Goal: Information Seeking & Learning: Learn about a topic

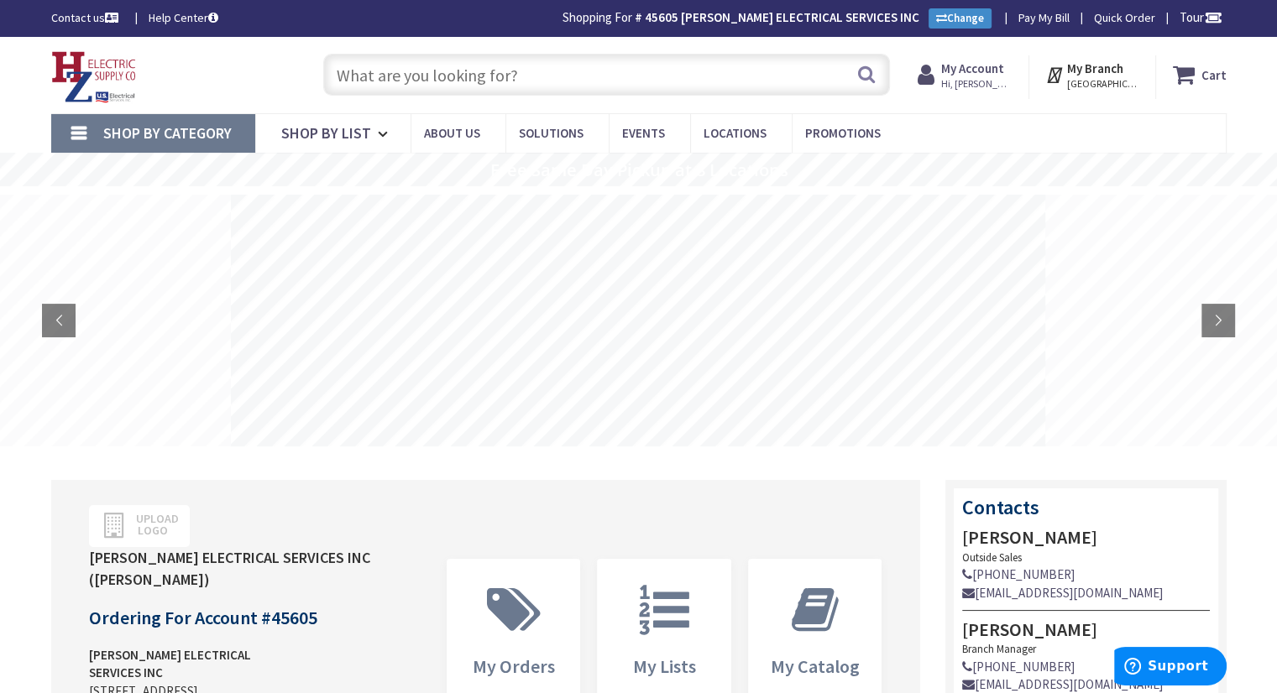
click at [468, 69] on input "text" at bounding box center [606, 75] width 567 height 42
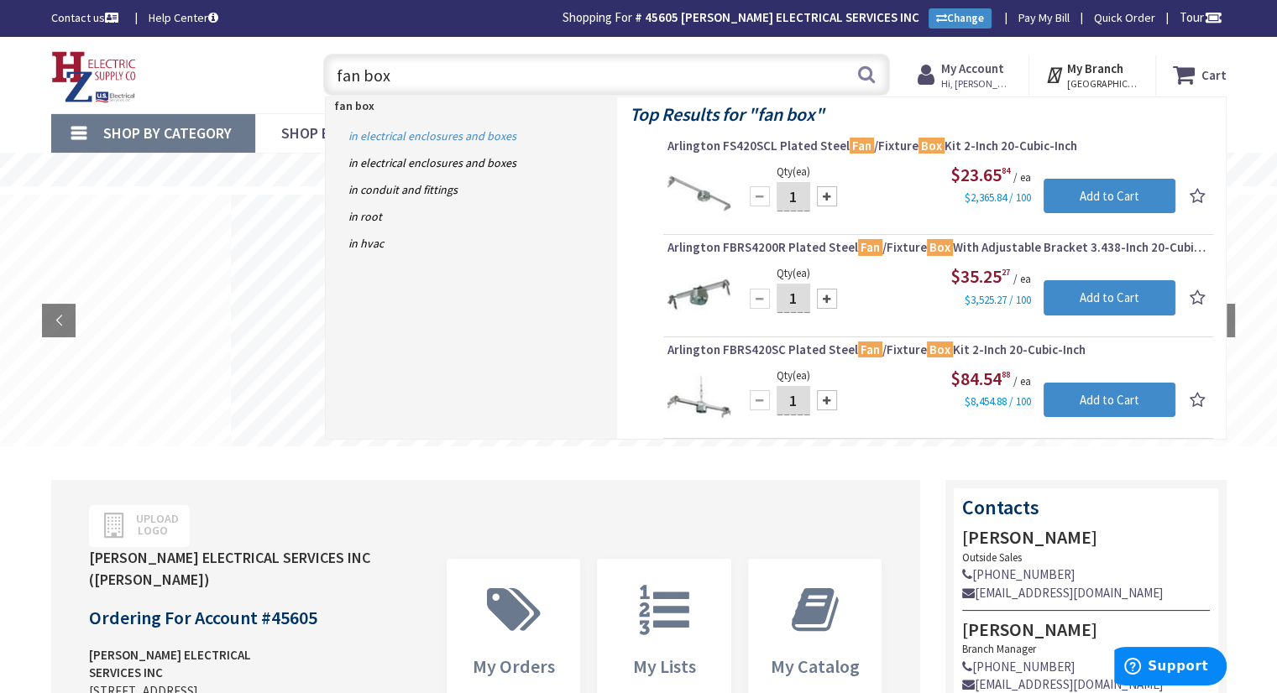
type input "fan box"
click at [468, 133] on link "in Electrical Enclosures and Boxes" at bounding box center [471, 136] width 291 height 27
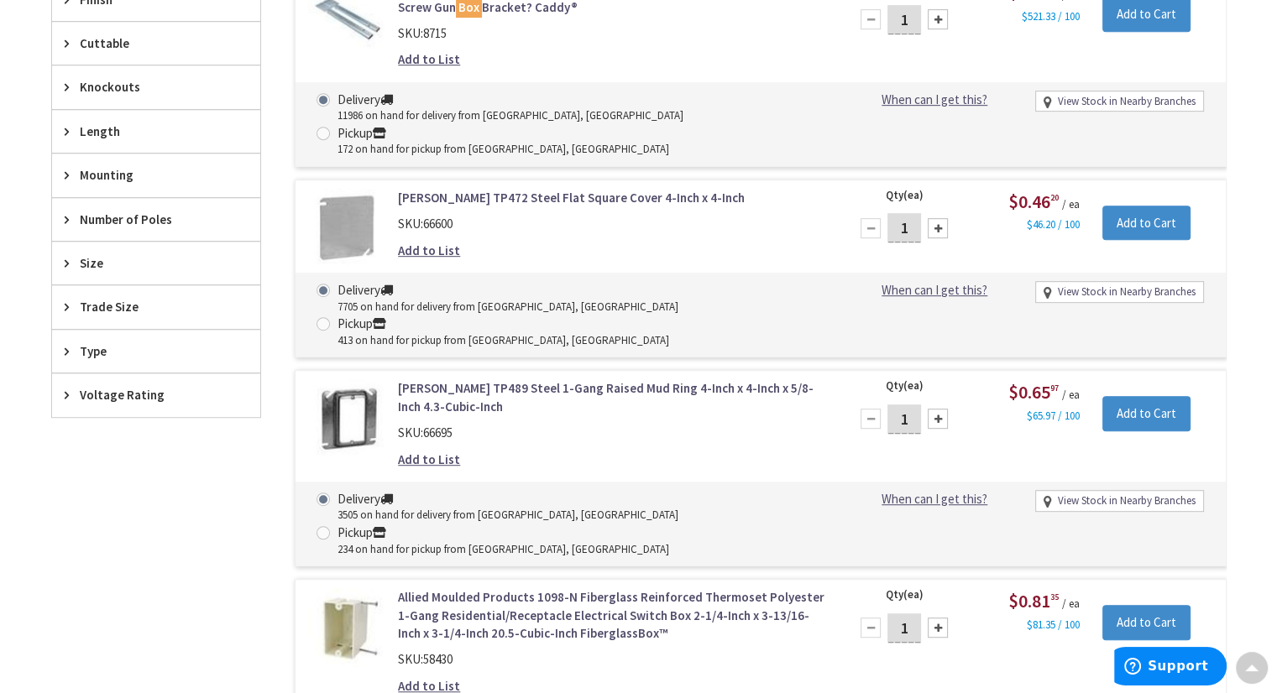
scroll to position [1007, 0]
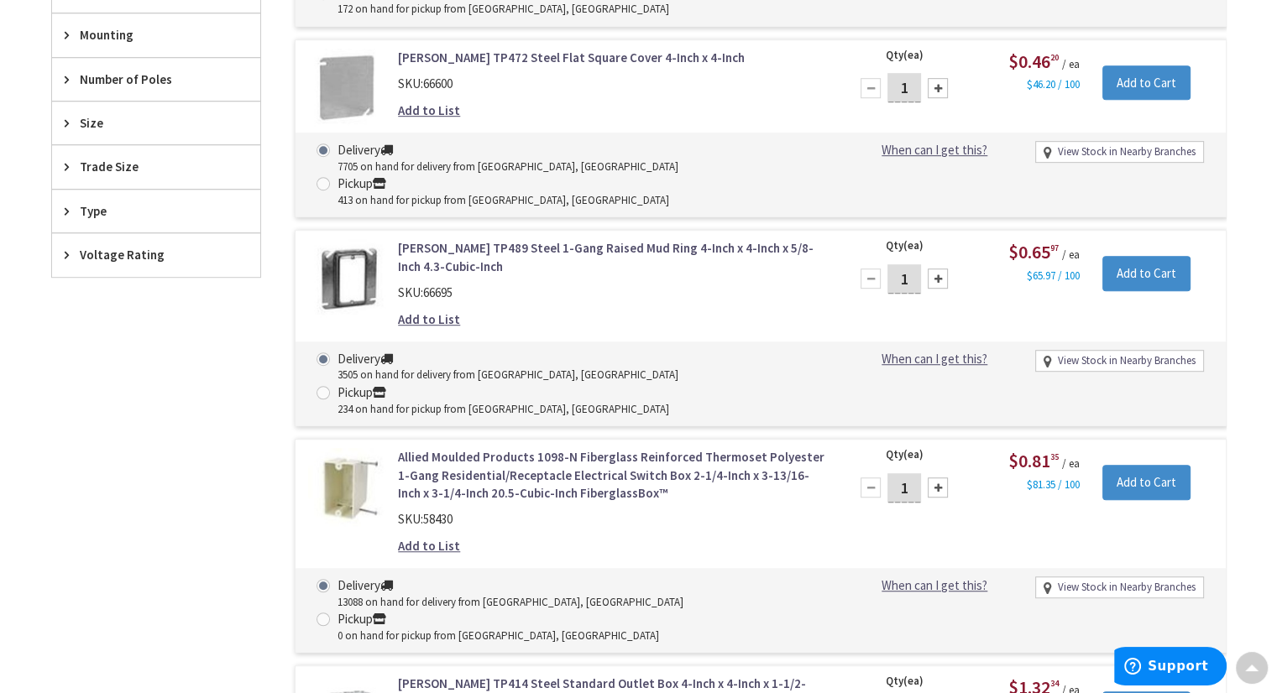
click at [80, 202] on span "Type" at bounding box center [148, 211] width 137 height 18
click at [105, 410] on button "Show more" at bounding box center [156, 415] width 208 height 29
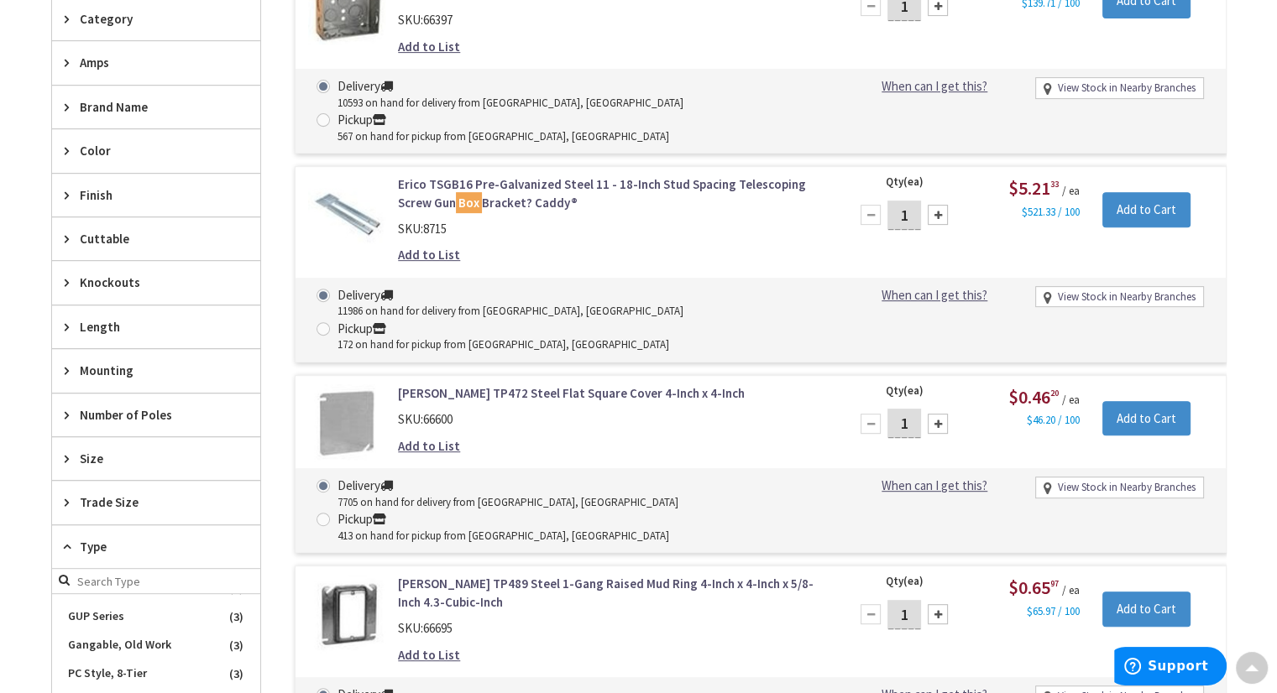
scroll to position [588, 0]
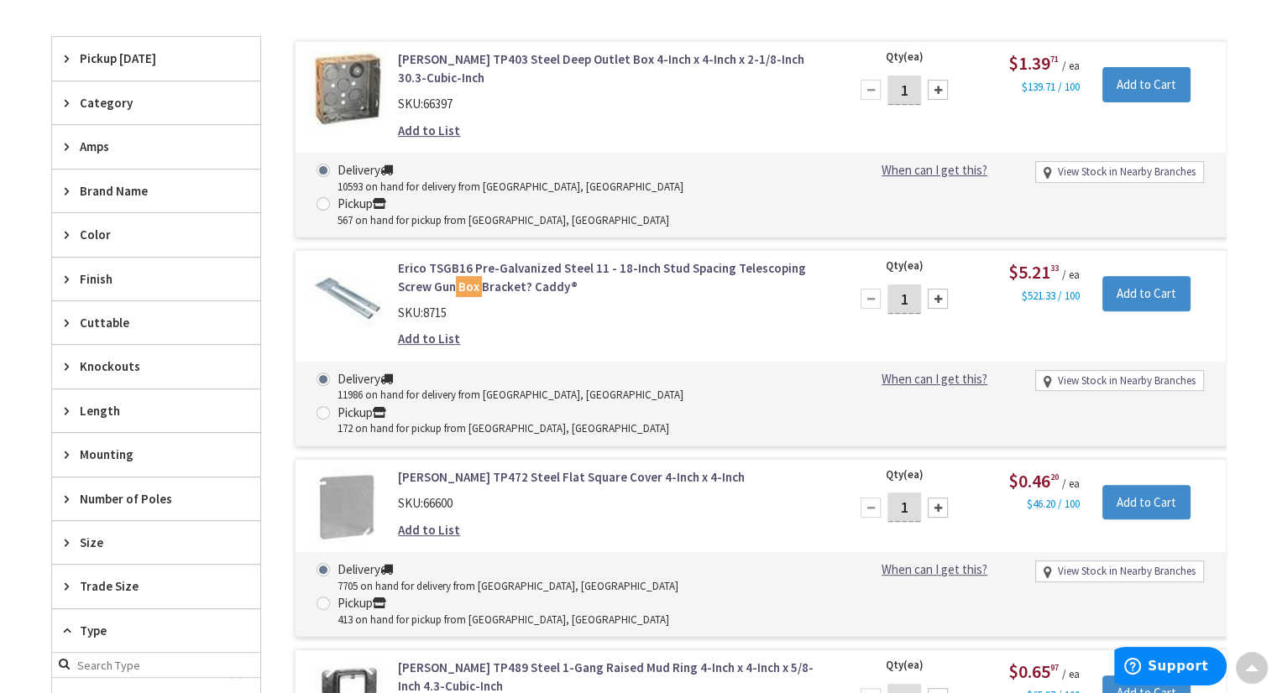
click at [65, 99] on icon at bounding box center [71, 103] width 13 height 13
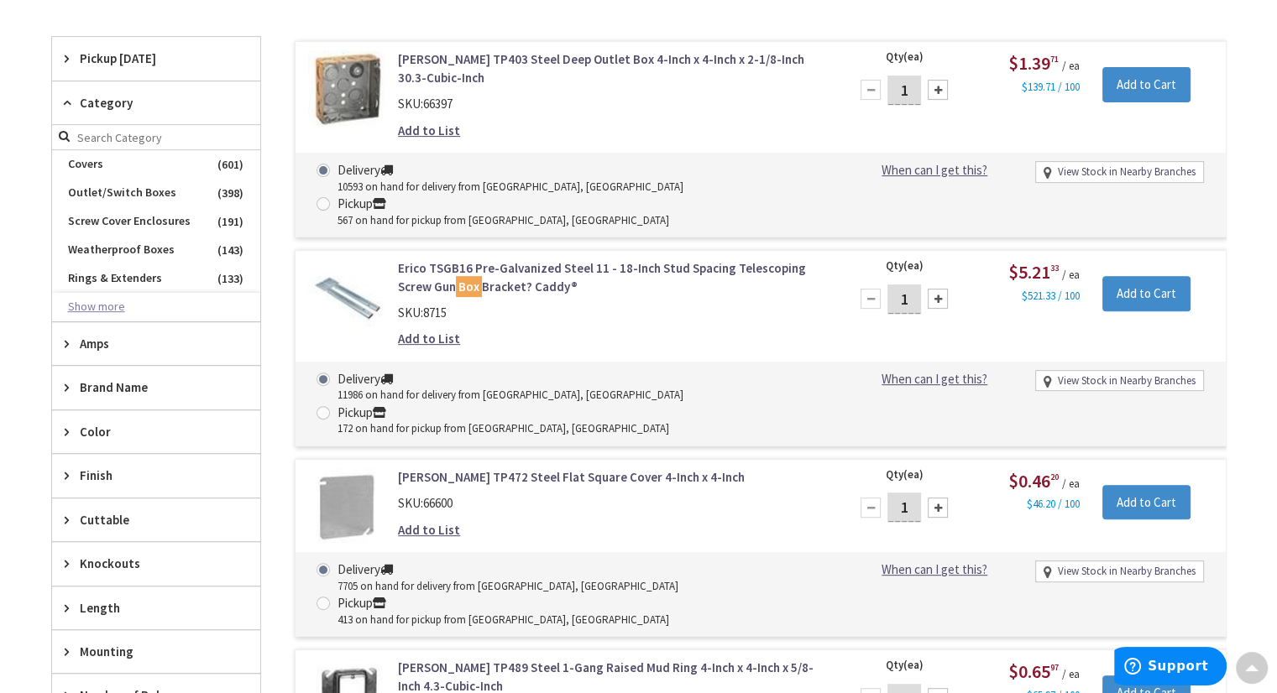
click at [111, 304] on button "Show more" at bounding box center [156, 307] width 208 height 29
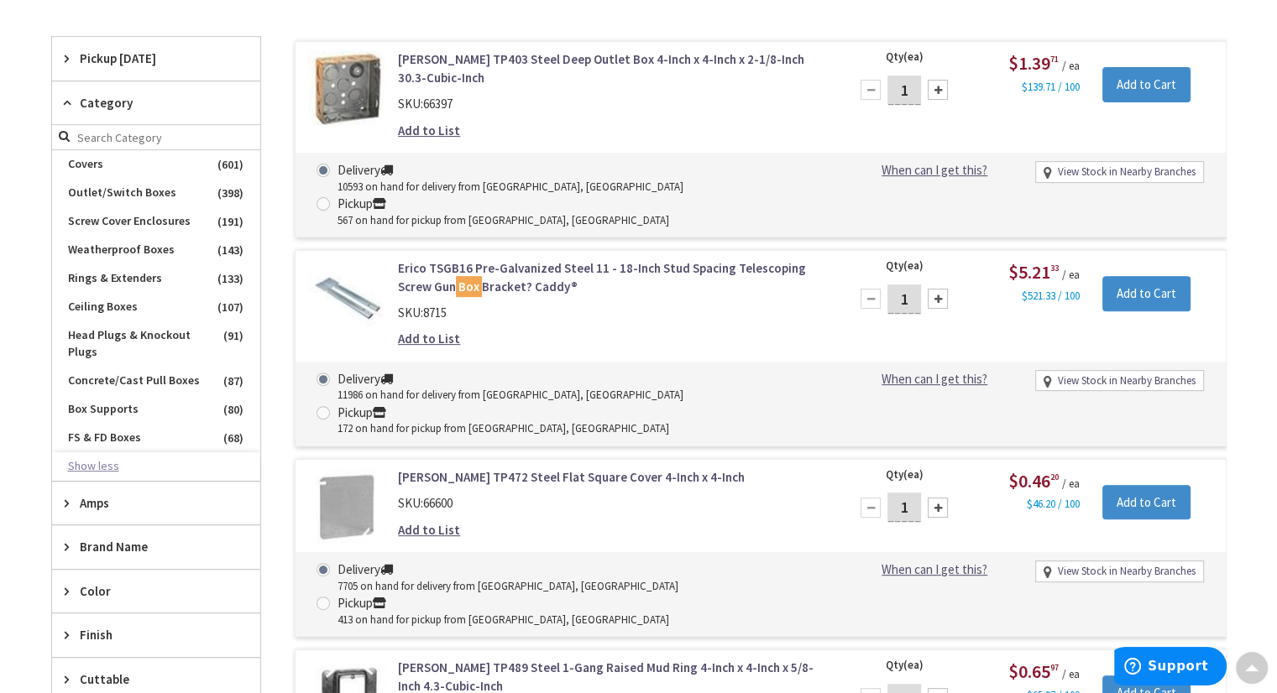
click at [111, 304] on span "Ceiling Boxes" at bounding box center [156, 307] width 208 height 29
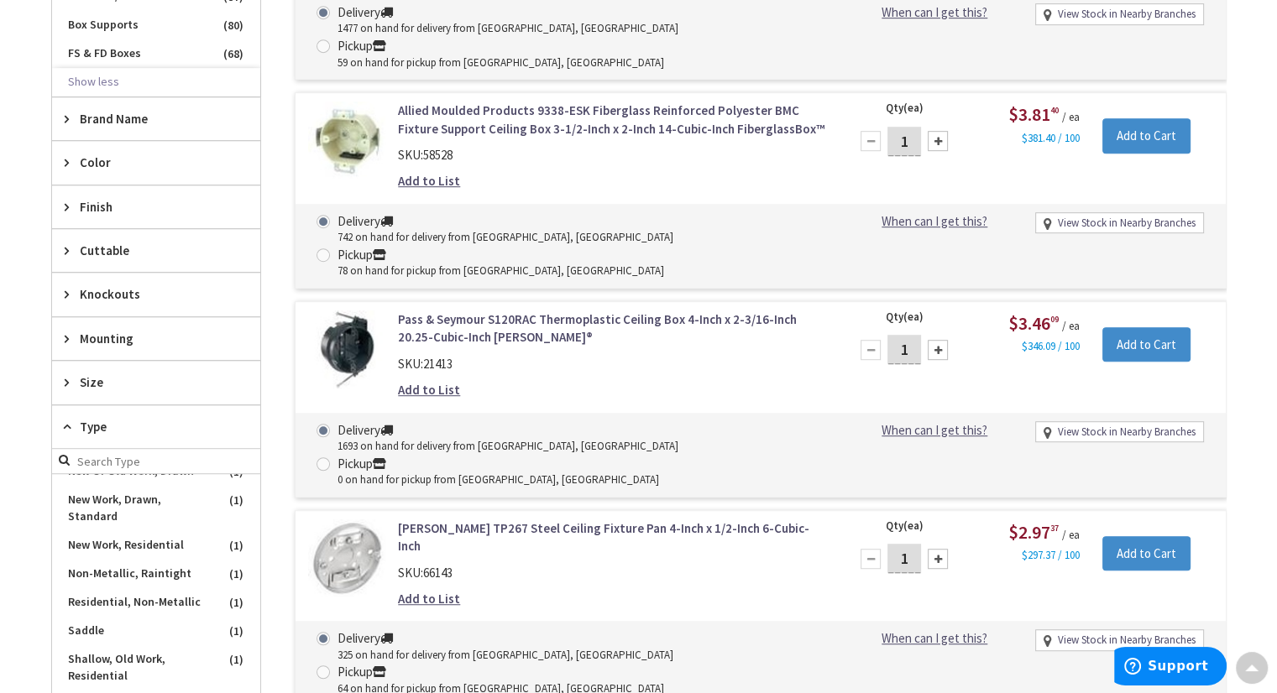
scroll to position [1007, 0]
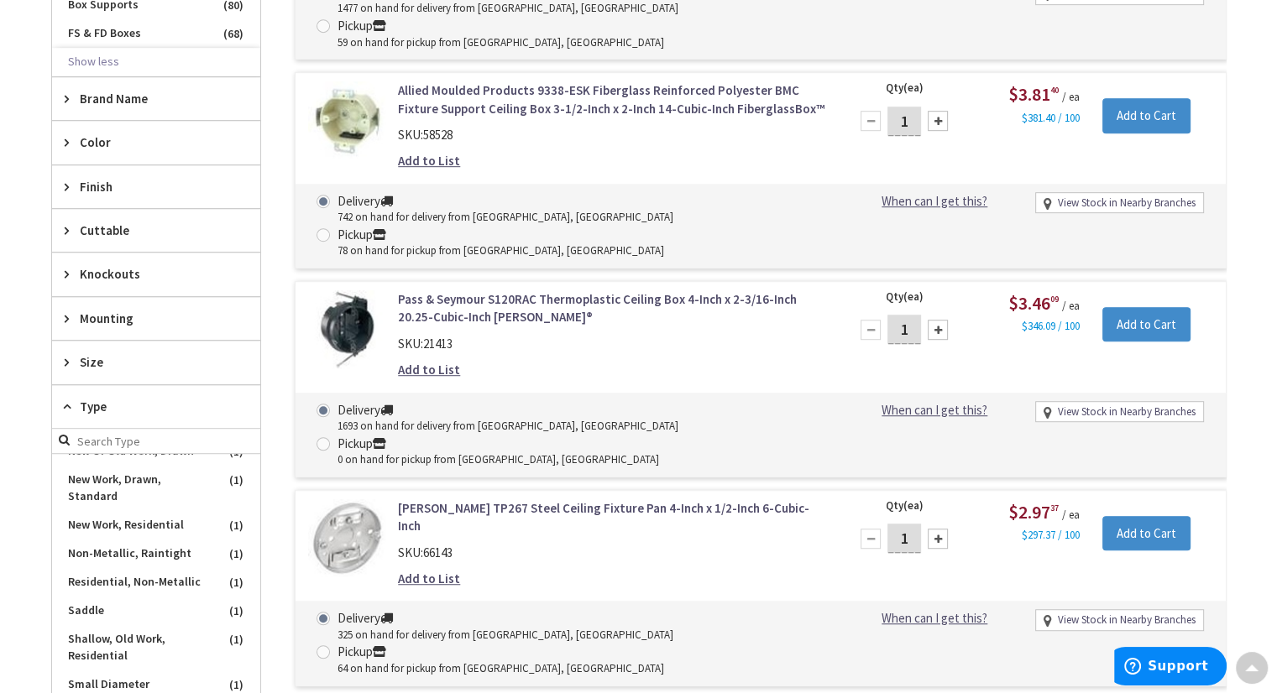
click at [90, 400] on span "Type" at bounding box center [148, 407] width 137 height 18
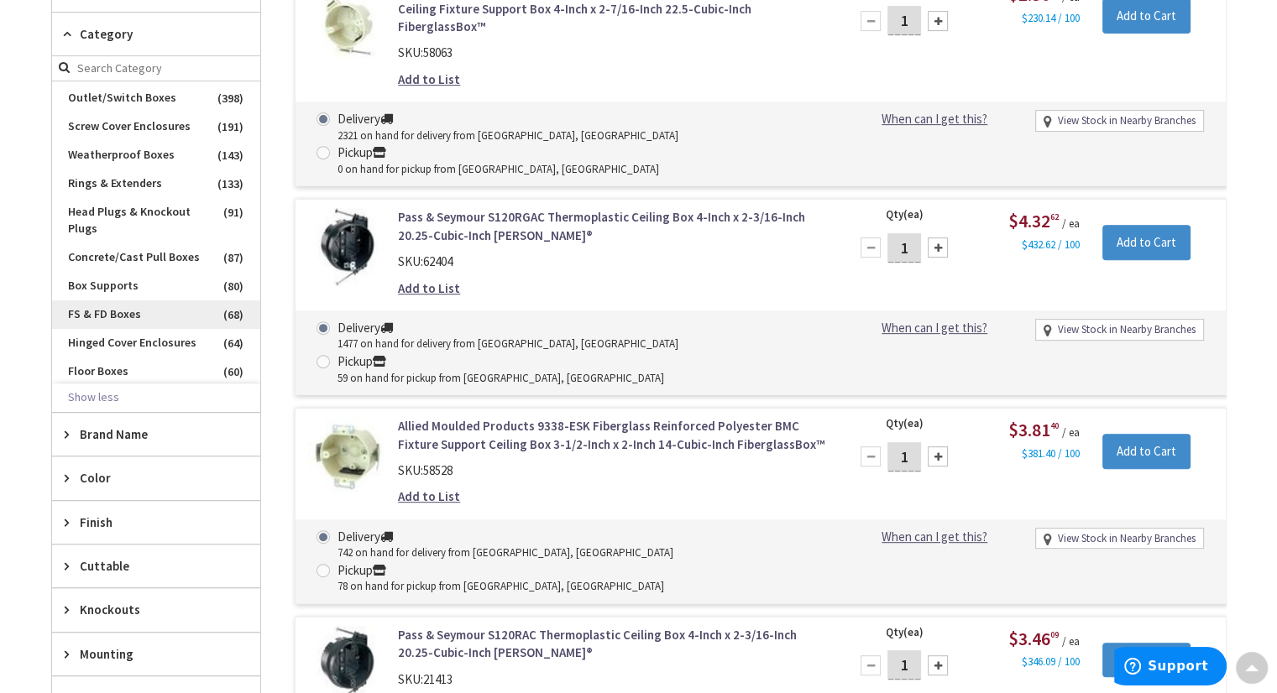
scroll to position [84, 0]
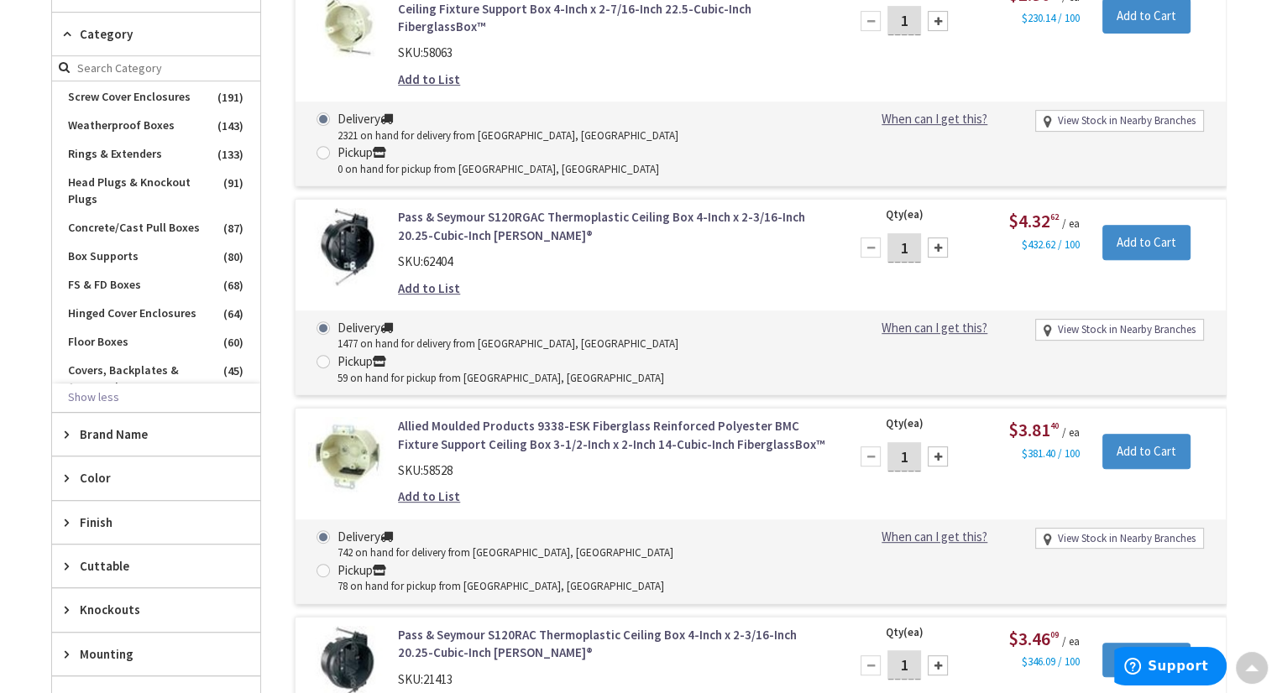
click at [74, 432] on icon at bounding box center [71, 434] width 13 height 13
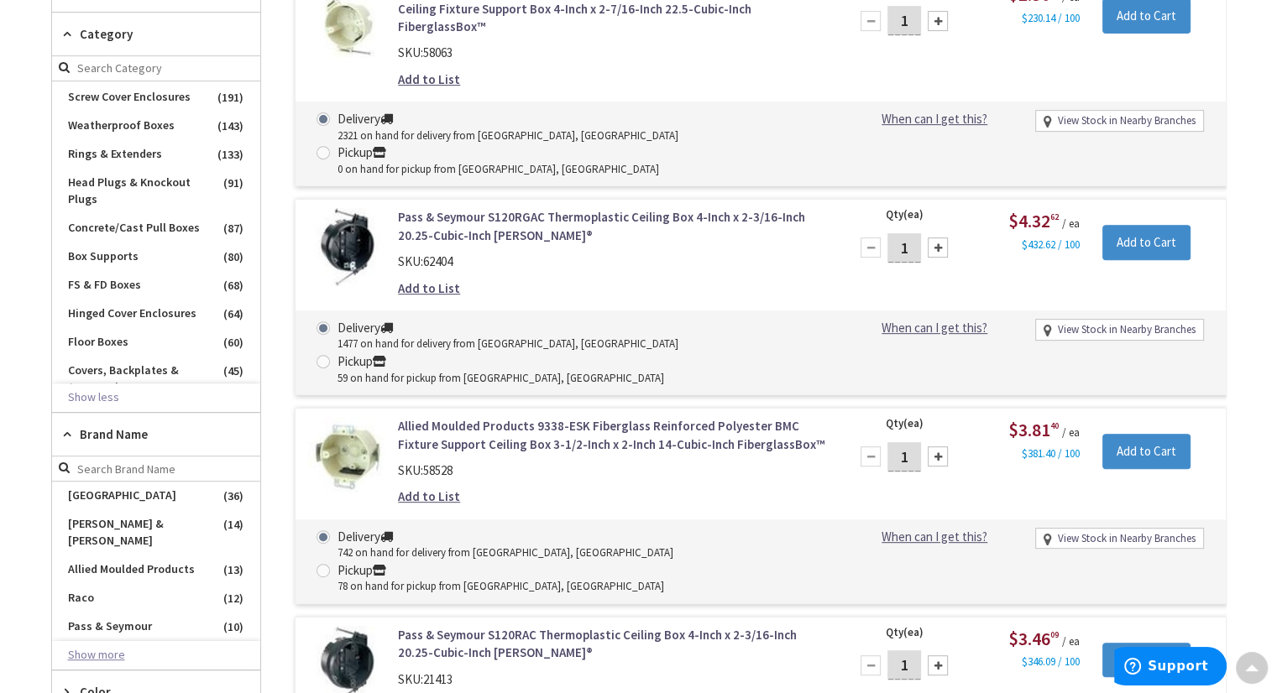
click at [105, 641] on button "Show more" at bounding box center [156, 655] width 208 height 29
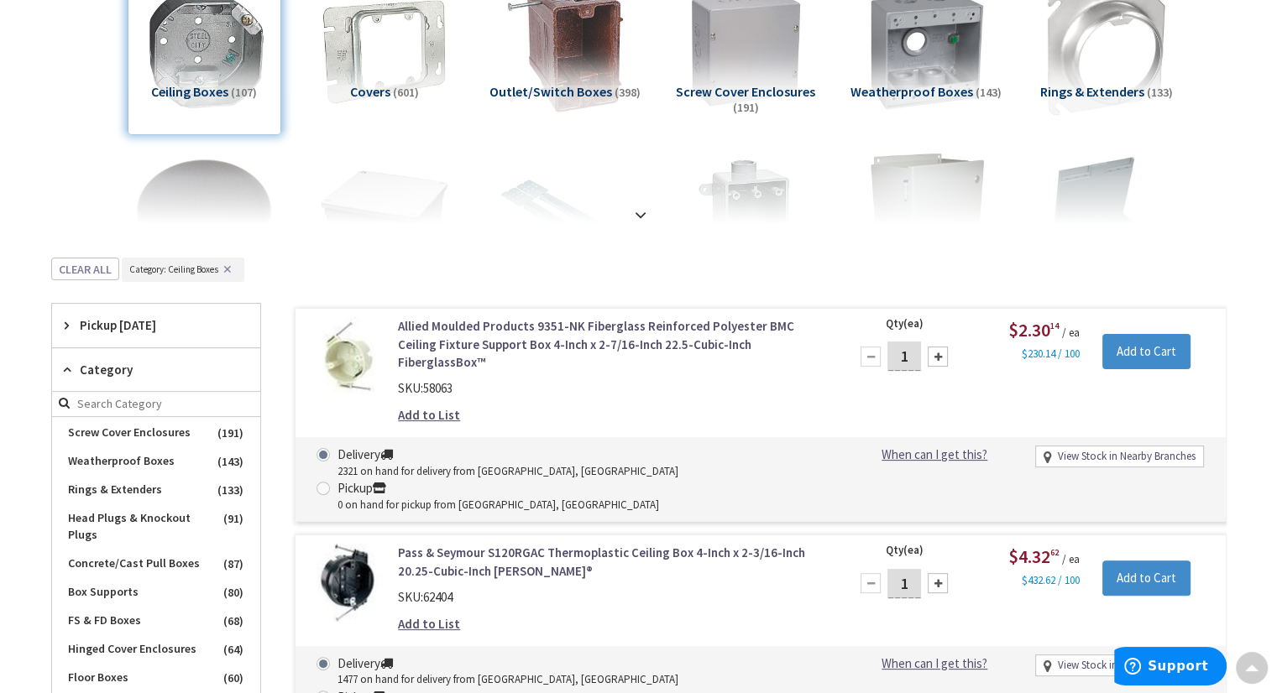
scroll to position [0, 0]
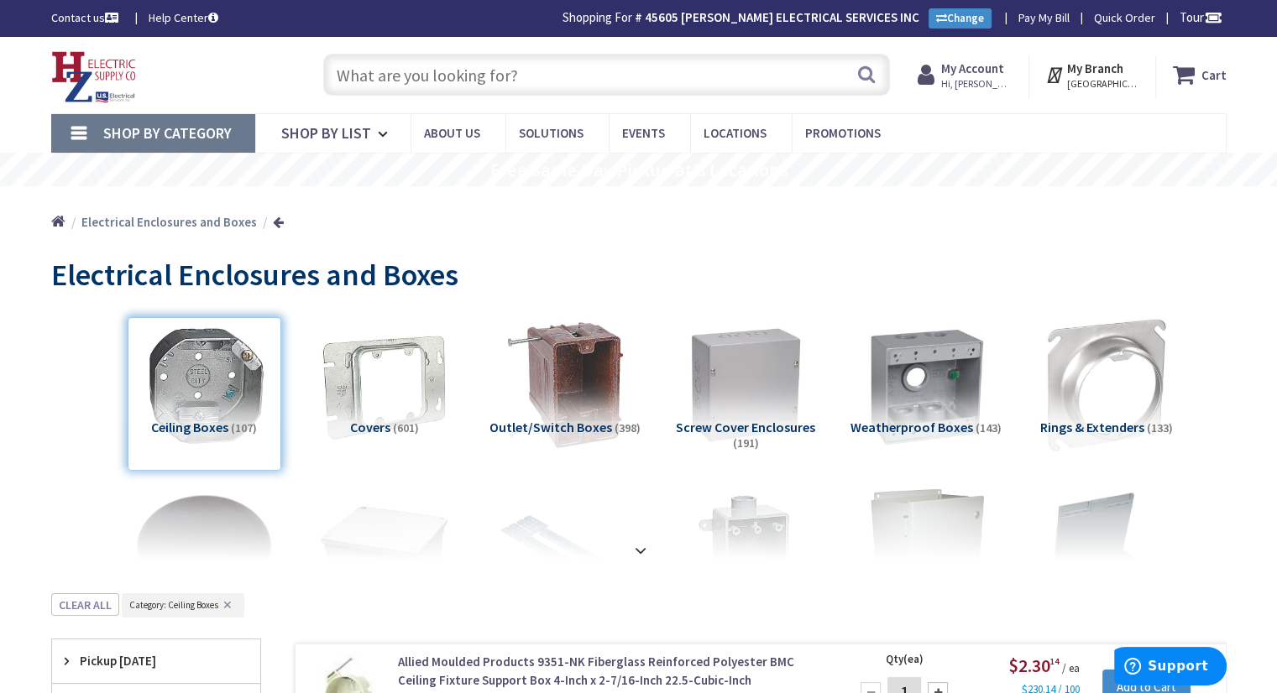
click at [438, 76] on input "text" at bounding box center [606, 75] width 567 height 42
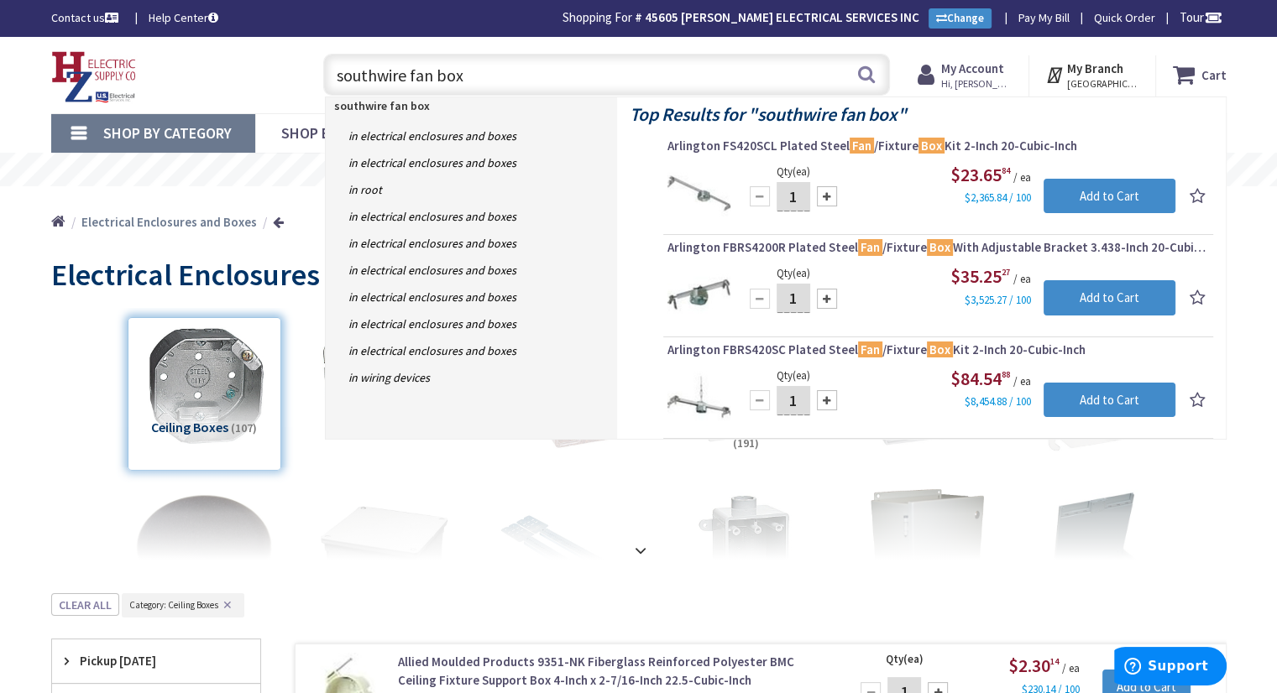
drag, startPoint x: 411, startPoint y: 71, endPoint x: 463, endPoint y: 66, distance: 52.3
click at [463, 66] on input "southwire fan box" at bounding box center [606, 75] width 567 height 42
click at [70, 352] on div "View Subcategories Ceiling Boxes (107) Covers (601) Outlet/Switch Boxes (398) S…" at bounding box center [638, 434] width 1175 height 252
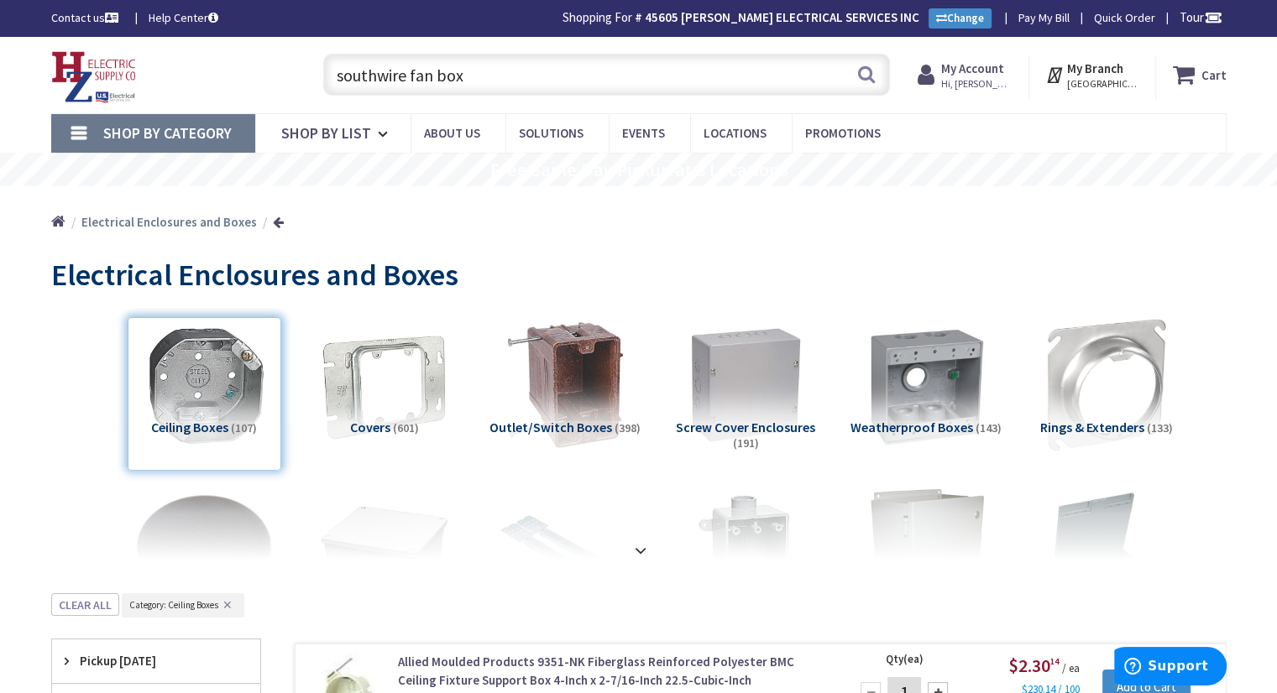
scroll to position [168, 0]
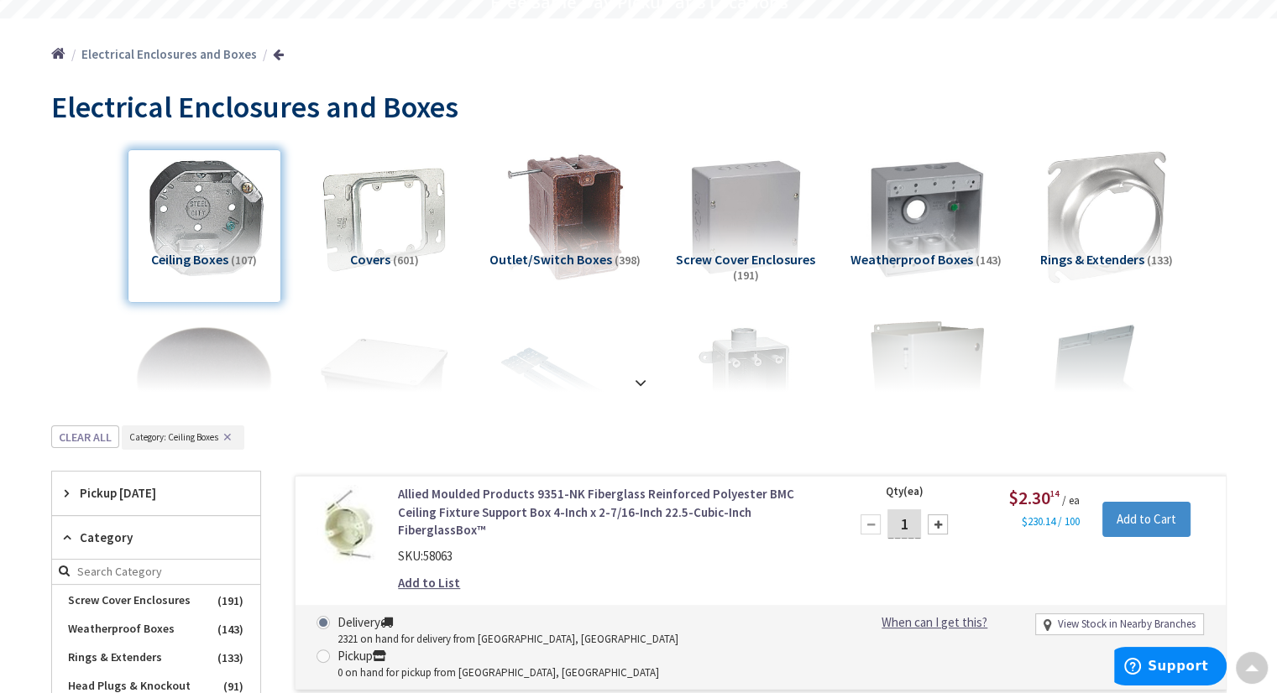
click at [213, 198] on div "Ceiling Boxes (107)" at bounding box center [205, 226] width 154 height 154
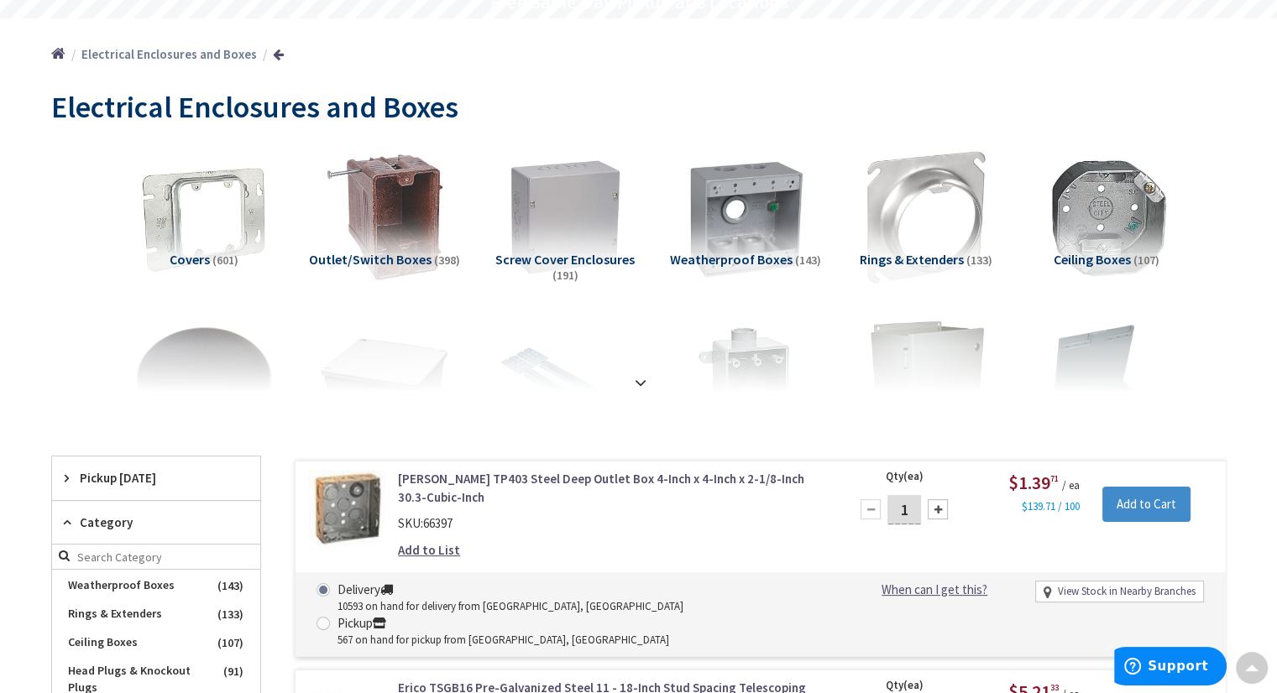
scroll to position [55, 0]
click at [1104, 233] on img at bounding box center [1106, 217] width 152 height 152
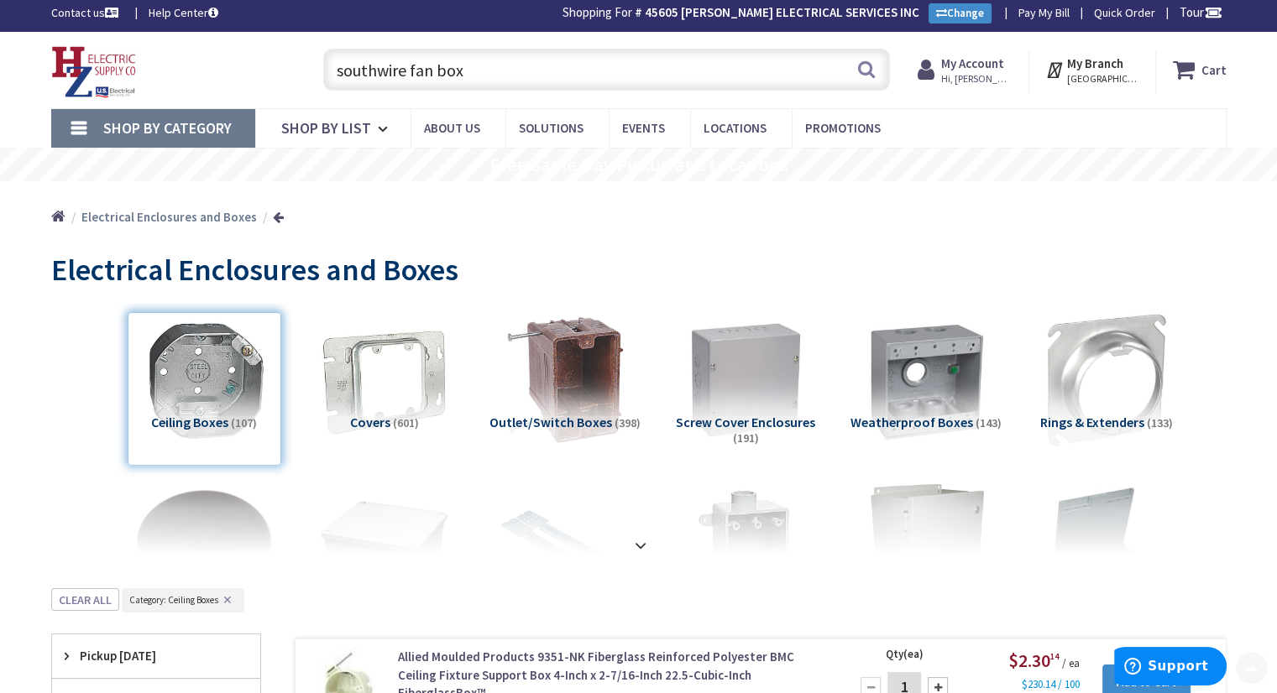
scroll to position [0, 0]
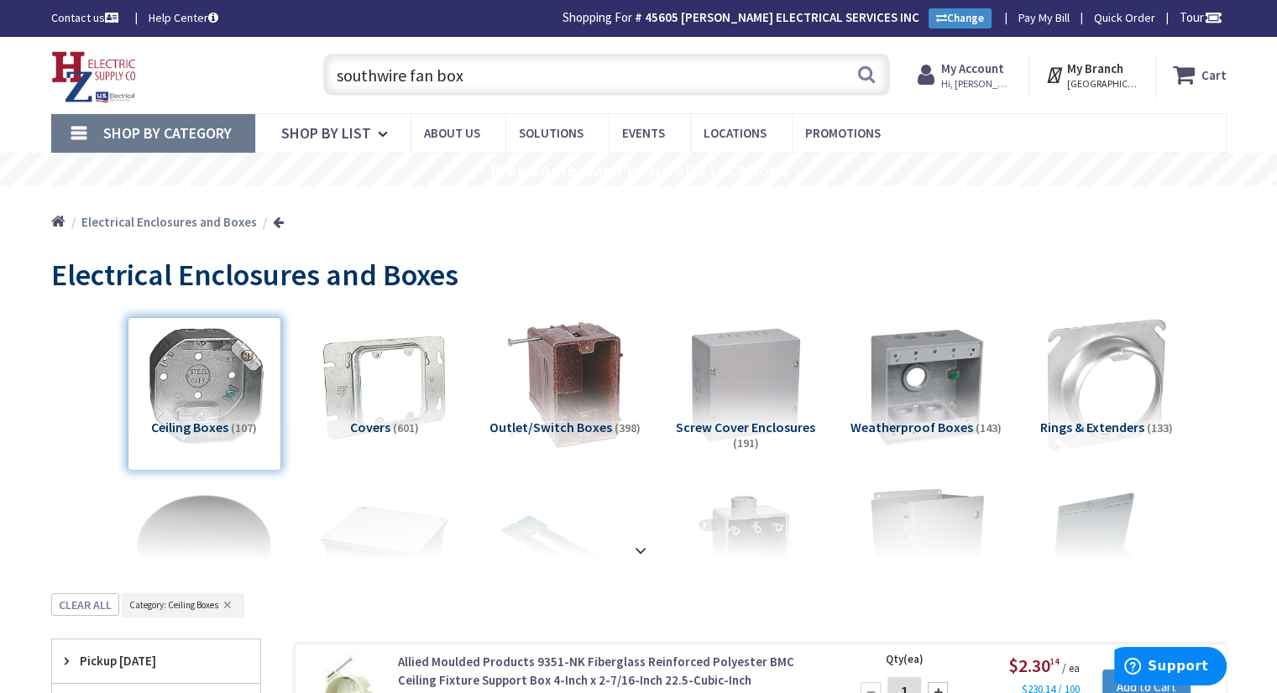
drag, startPoint x: 513, startPoint y: 77, endPoint x: 329, endPoint y: 89, distance: 184.2
click at [329, 89] on input "southwire fan box" at bounding box center [606, 75] width 567 height 42
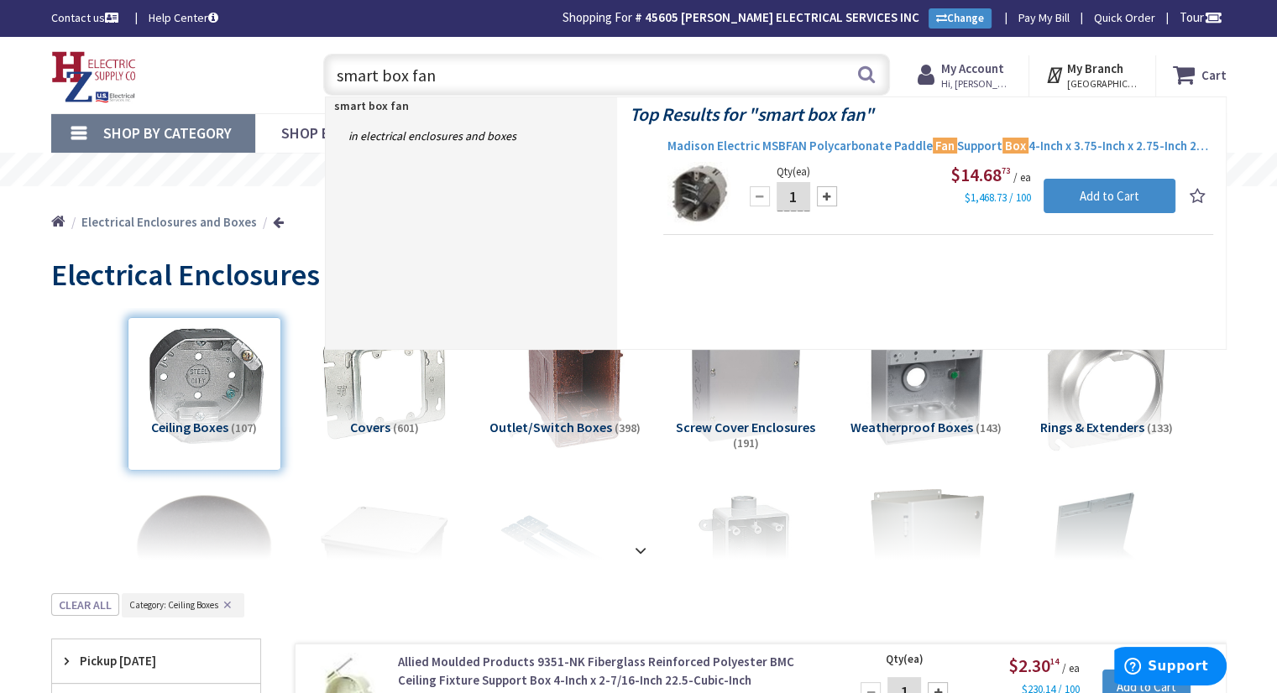
type input "smart box fan"
click at [792, 145] on span "Madison Electric MSBFAN Polycarbonate Paddle Fan Support Box 4-Inch x 3.75-Inch…" at bounding box center [937, 146] width 541 height 17
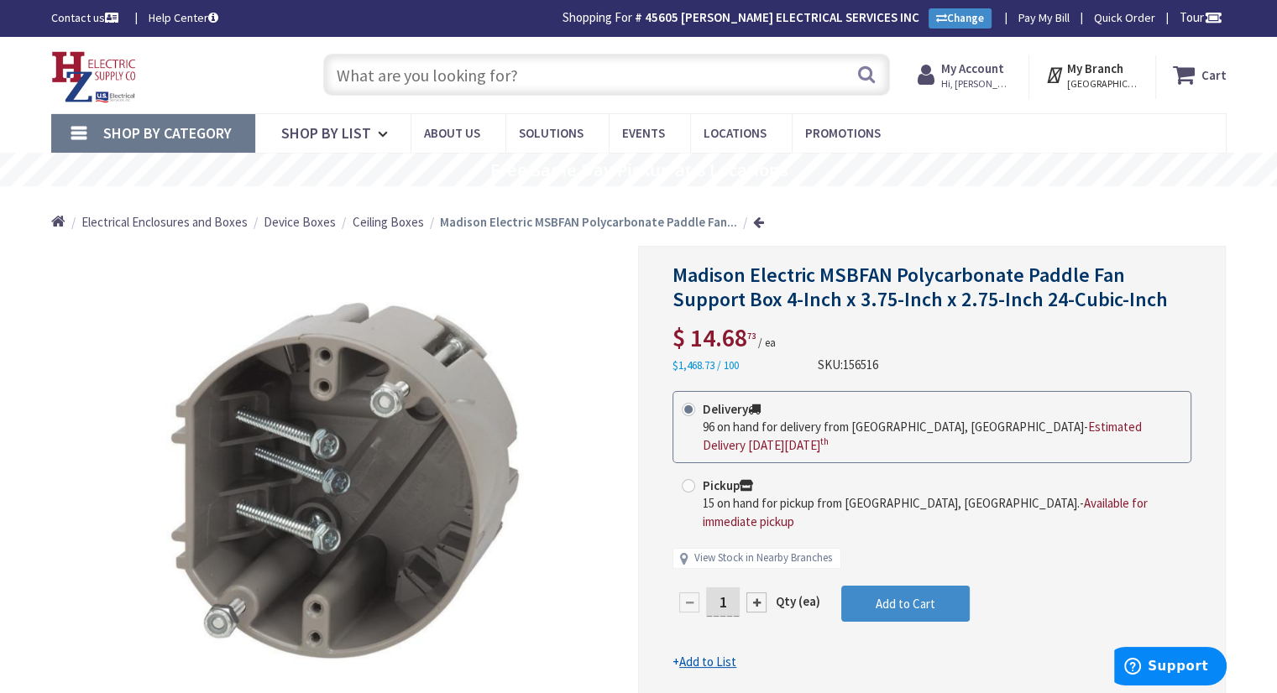
click at [505, 50] on div "Search" at bounding box center [602, 74] width 575 height 54
click at [492, 76] on input "text" at bounding box center [606, 75] width 567 height 42
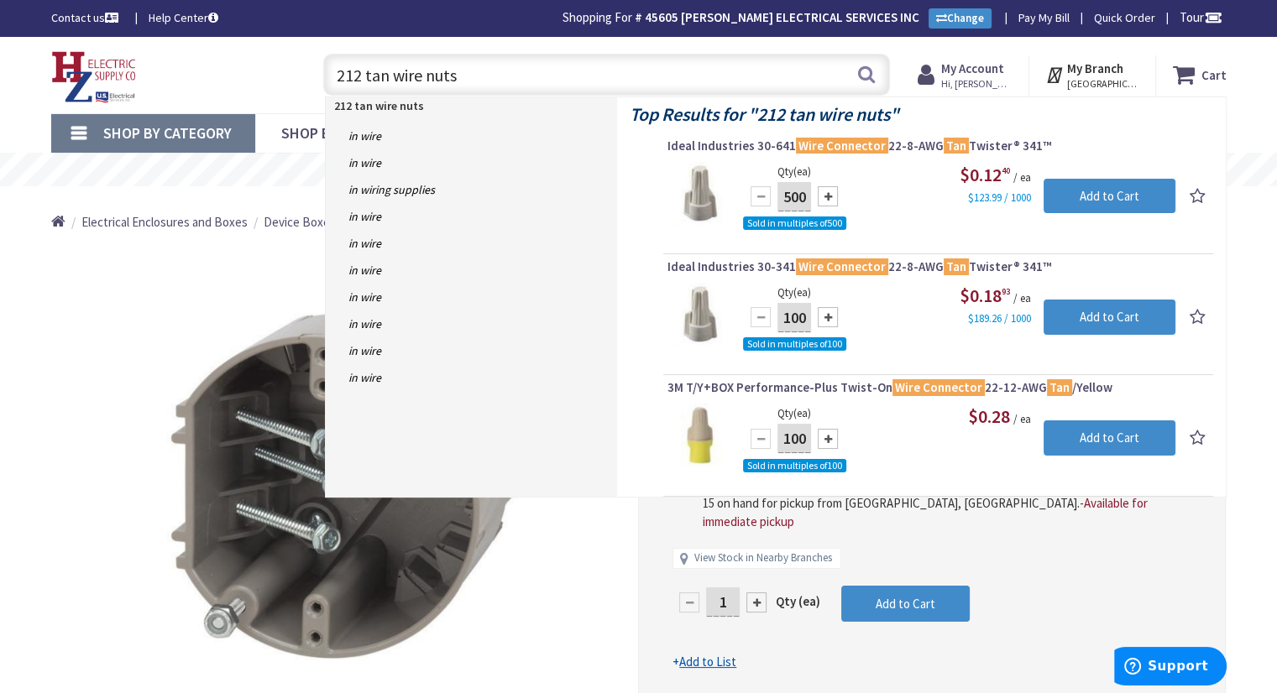
drag, startPoint x: 471, startPoint y: 78, endPoint x: 319, endPoint y: 77, distance: 151.9
click at [319, 77] on div "212 tan wire nuts 212 tan wire nuts Search" at bounding box center [602, 74] width 575 height 54
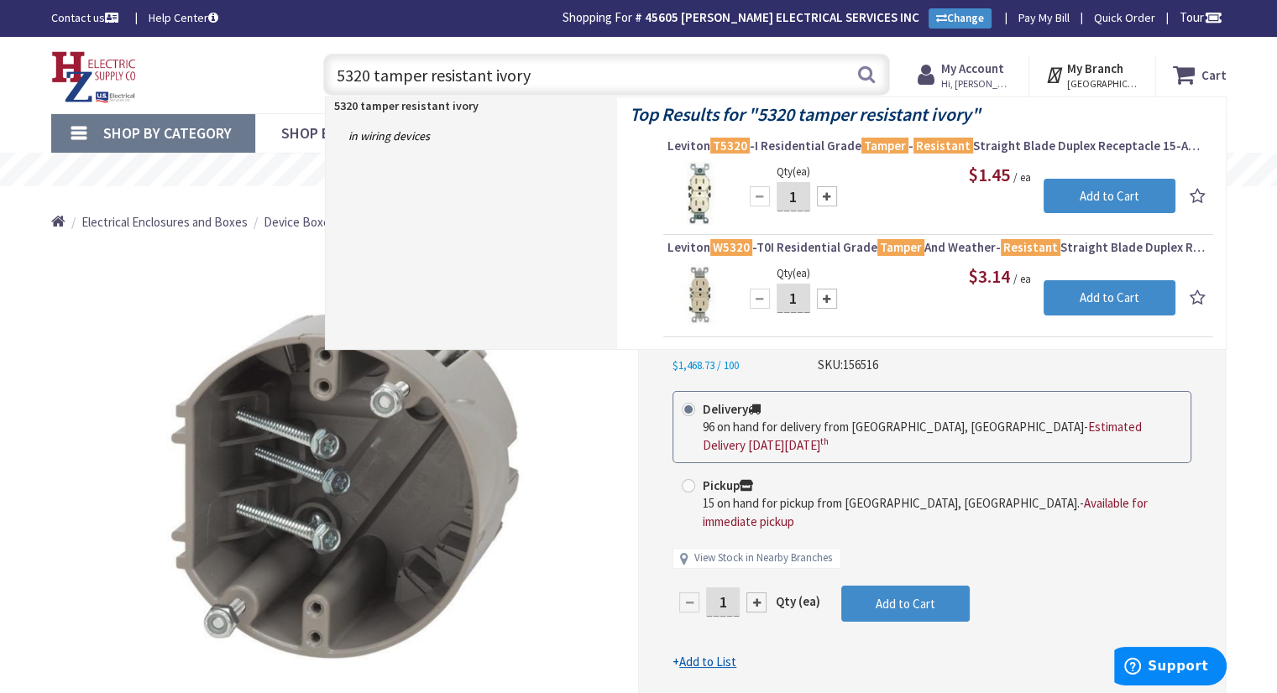
drag, startPoint x: 551, startPoint y: 82, endPoint x: 331, endPoint y: 89, distance: 220.0
click at [331, 89] on input "5320 tamper resistant ivory" at bounding box center [606, 75] width 567 height 42
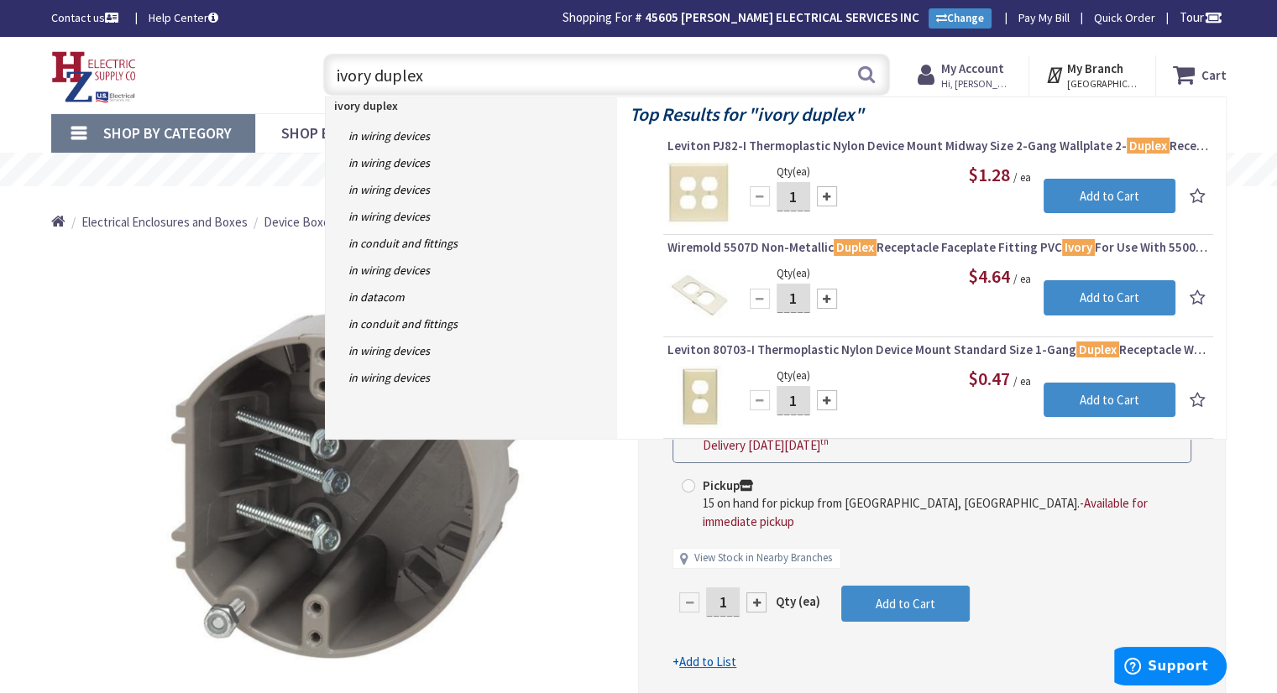
drag, startPoint x: 417, startPoint y: 71, endPoint x: 332, endPoint y: 90, distance: 86.9
click at [332, 90] on input "ivory duplex" at bounding box center [606, 75] width 567 height 42
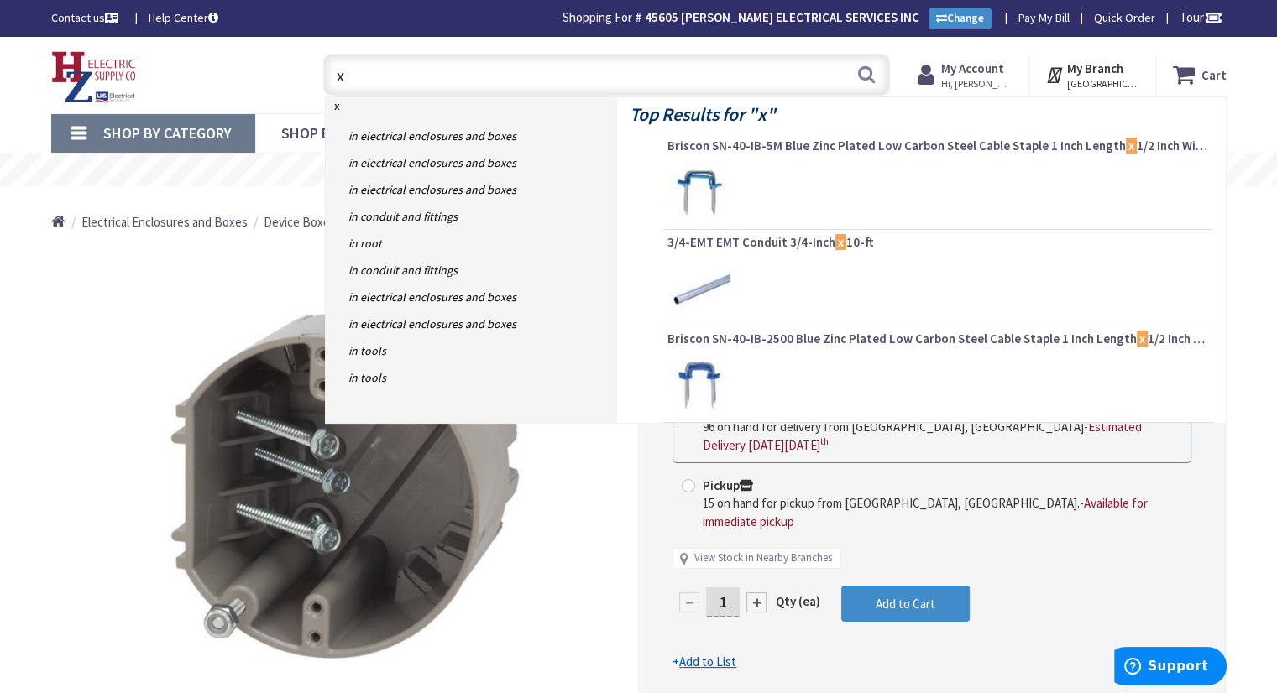
drag, startPoint x: 360, startPoint y: 80, endPoint x: 323, endPoint y: 86, distance: 37.5
click at [323, 86] on input "x" at bounding box center [606, 75] width 567 height 42
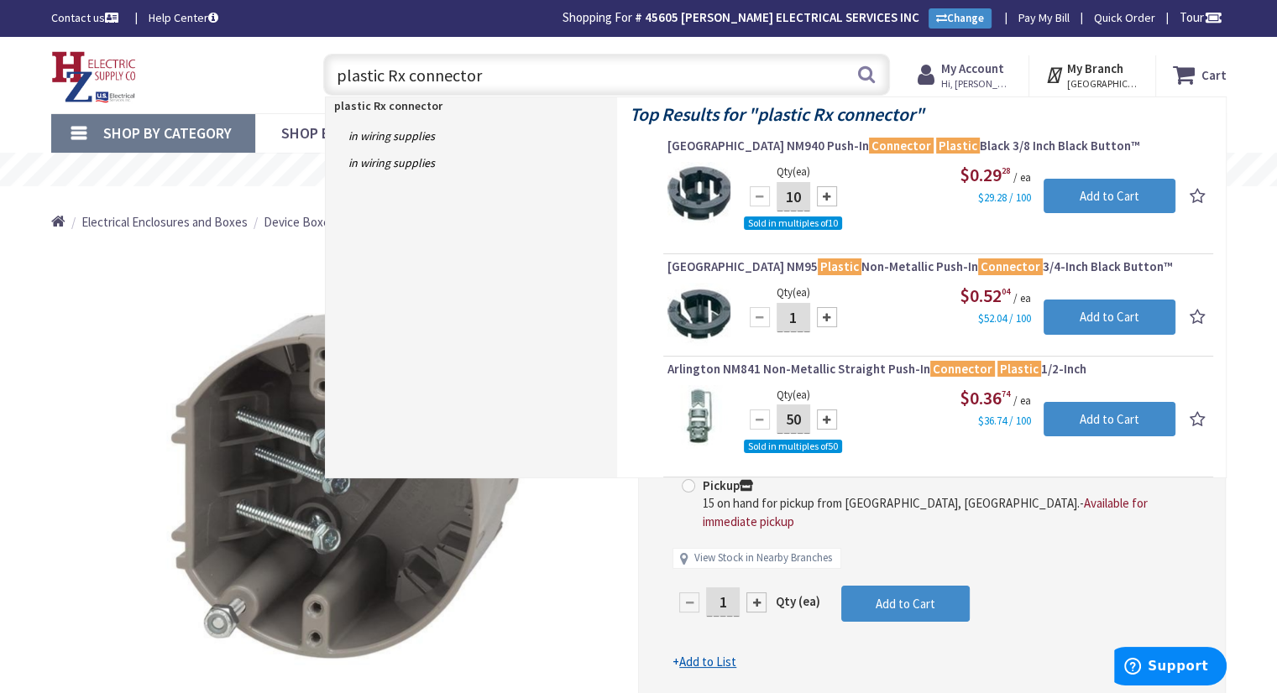
drag, startPoint x: 488, startPoint y: 78, endPoint x: 333, endPoint y: 85, distance: 154.6
click at [333, 85] on input "plastic Rx connector" at bounding box center [606, 75] width 567 height 42
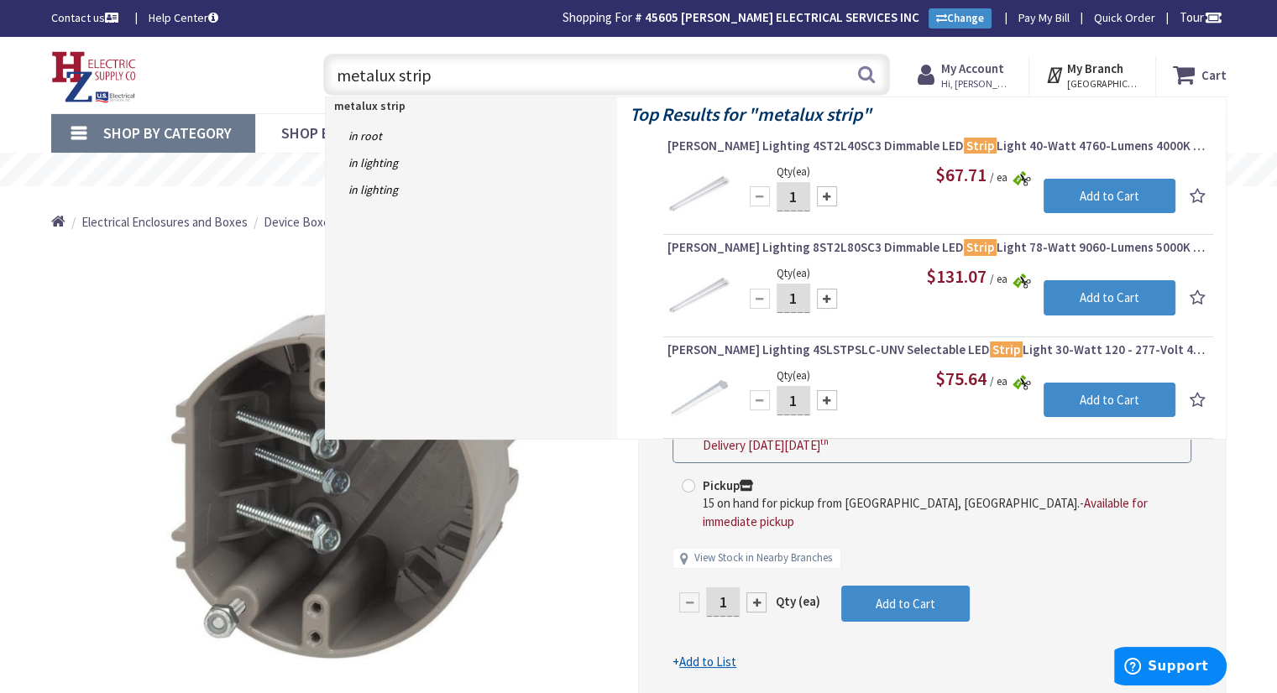
type input "metalux strip"
